Goal: Transaction & Acquisition: Purchase product/service

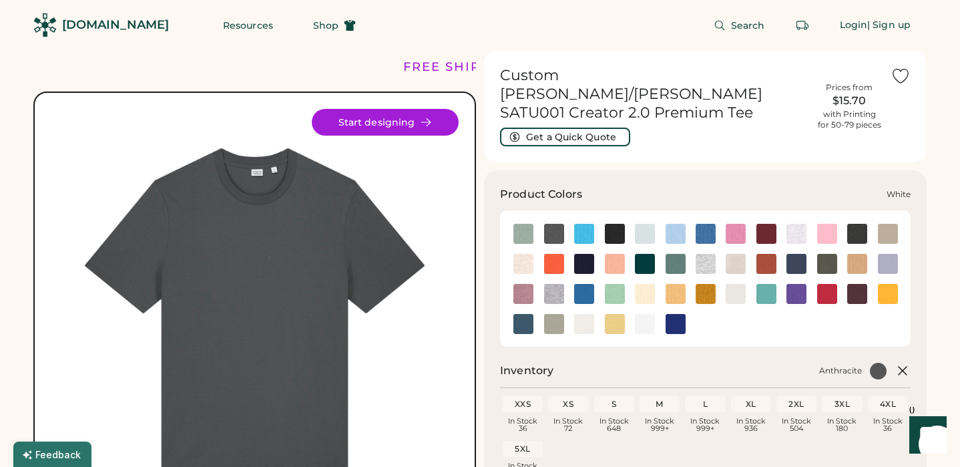
click at [647, 314] on img at bounding box center [645, 324] width 20 height 20
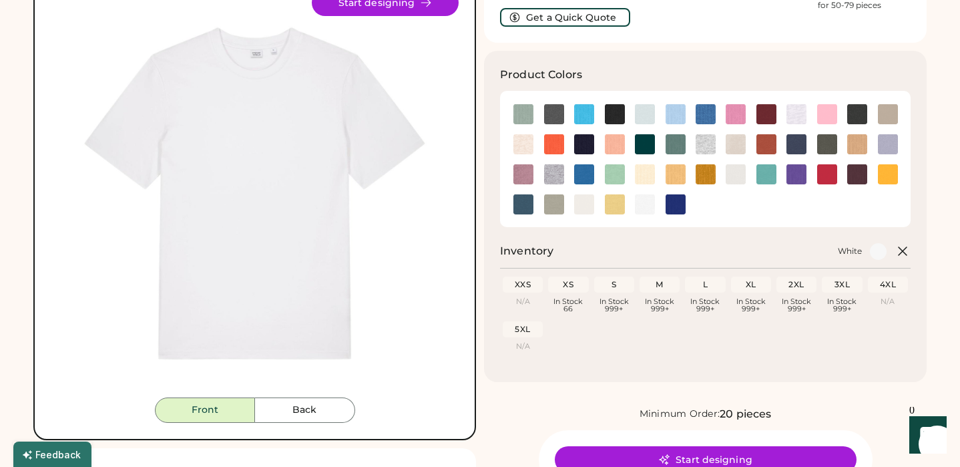
scroll to position [122, 0]
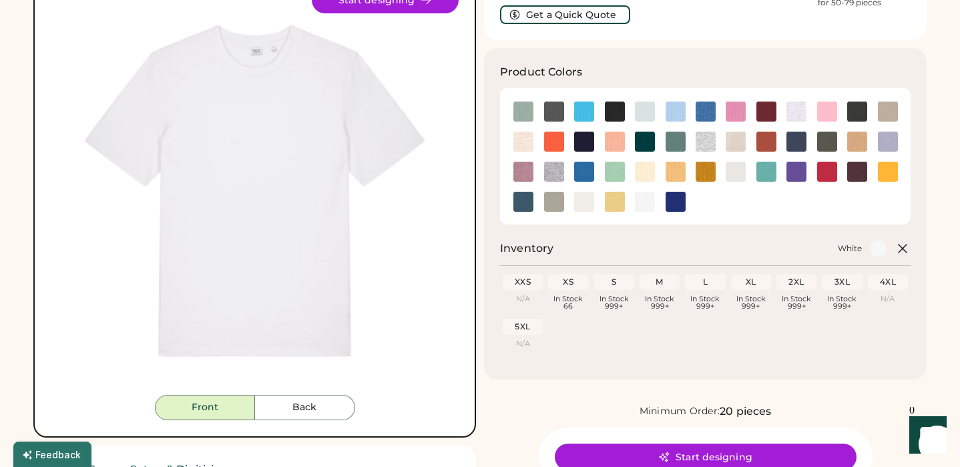
click at [663, 276] on div "M" at bounding box center [659, 281] width 35 height 11
click at [658, 276] on div "M" at bounding box center [659, 281] width 35 height 11
click at [659, 295] on div "In Stock 999+" at bounding box center [659, 302] width 35 height 15
click at [648, 192] on img at bounding box center [645, 202] width 20 height 20
click at [662, 276] on div "M" at bounding box center [659, 281] width 35 height 11
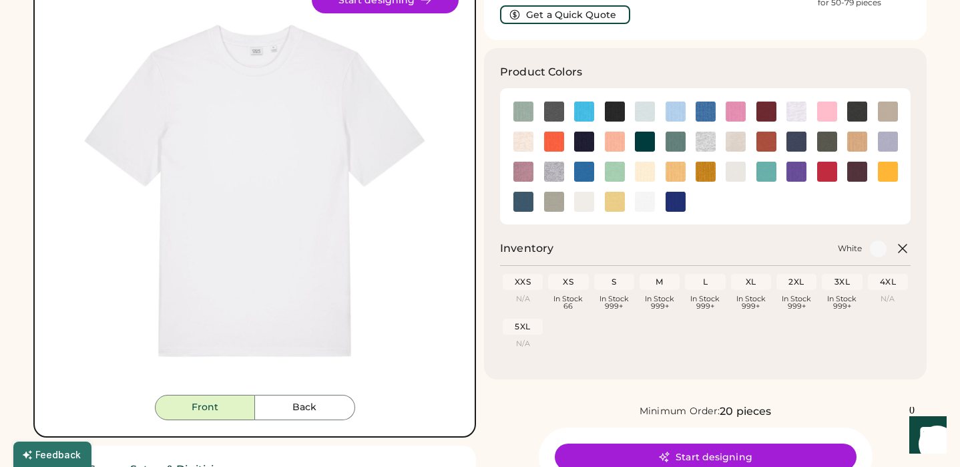
click at [662, 276] on div "M" at bounding box center [659, 281] width 35 height 11
click at [660, 295] on div "In Stock 999+" at bounding box center [659, 302] width 35 height 15
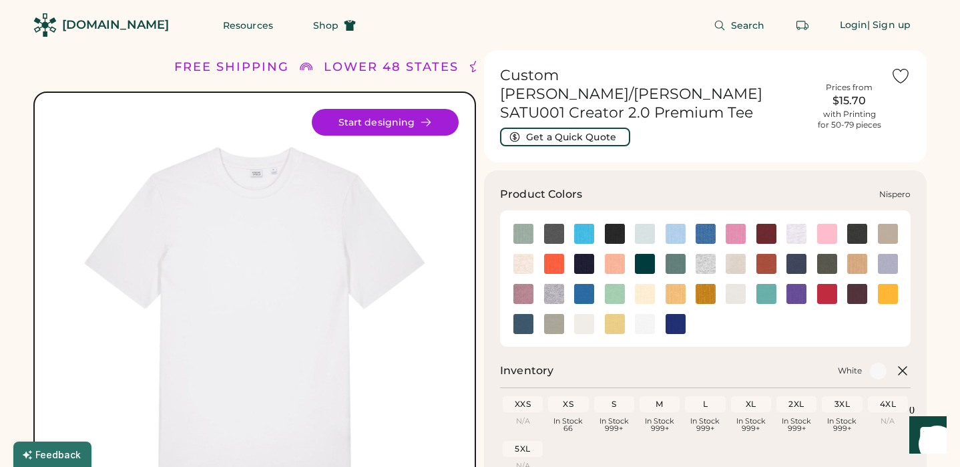
scroll to position [141, 0]
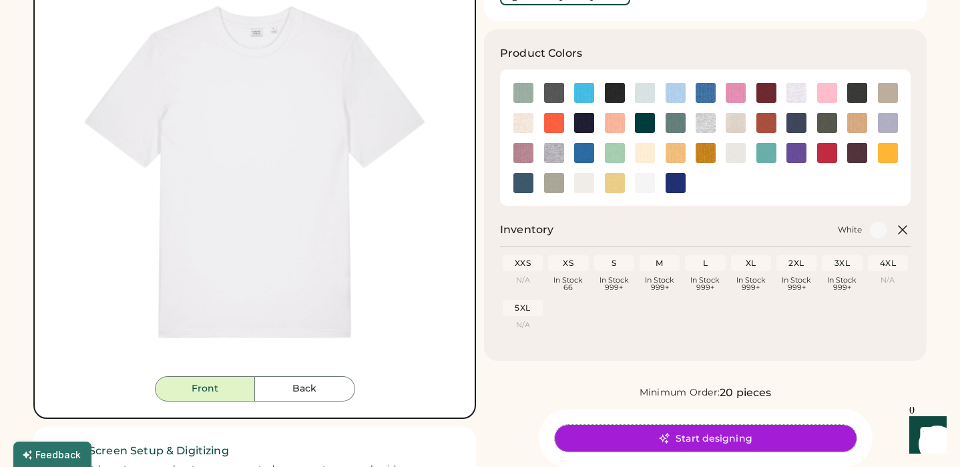
click at [692, 424] on button "Start designing" at bounding box center [706, 437] width 302 height 27
